Goal: Find contact information: Find contact information

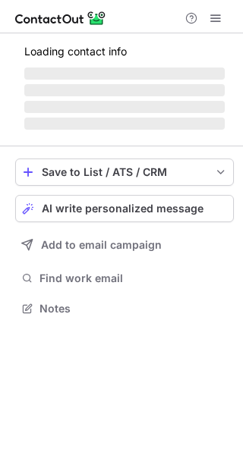
scroll to position [318, 243]
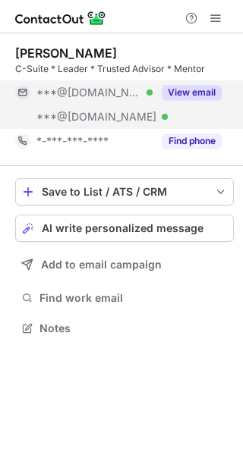
click at [189, 96] on button "View email" at bounding box center [192, 92] width 60 height 15
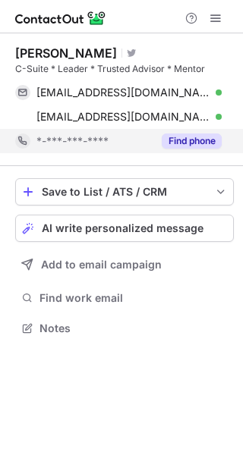
click at [193, 140] on button "Find phone" at bounding box center [192, 141] width 60 height 15
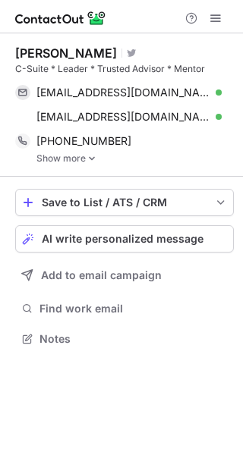
click at [144, 159] on link "Show more" at bounding box center [134, 158] width 197 height 11
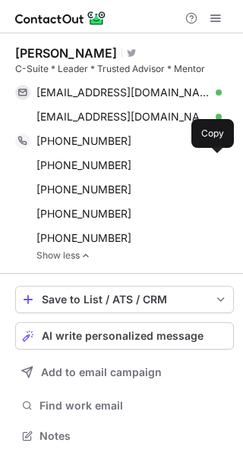
scroll to position [426, 232]
